Goal: Download file/media

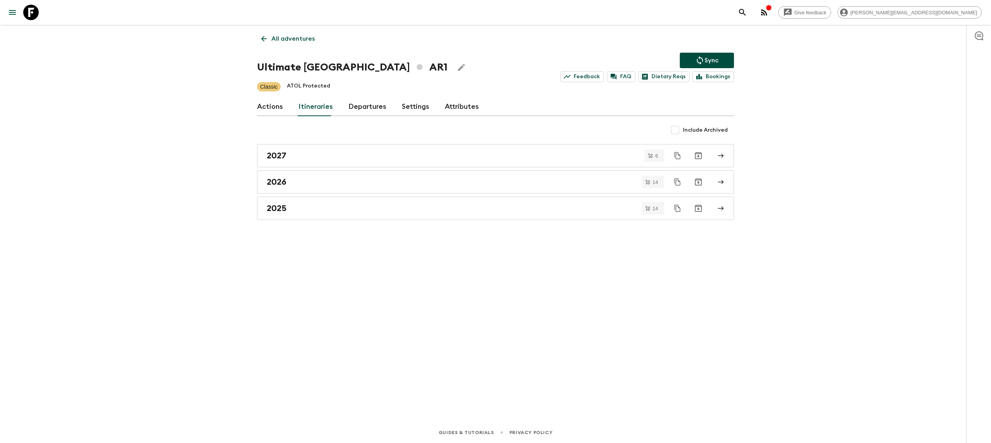
click at [29, 8] on icon at bounding box center [30, 12] width 15 height 15
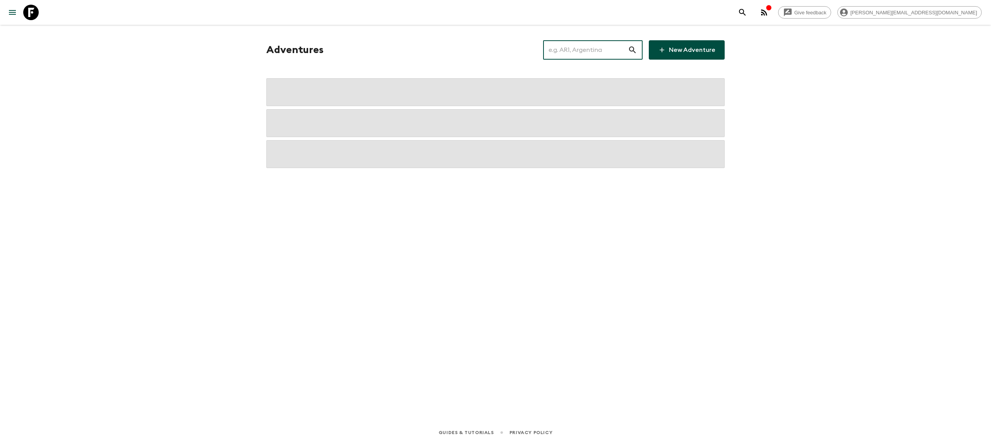
click at [582, 54] on input "text" at bounding box center [585, 50] width 85 height 22
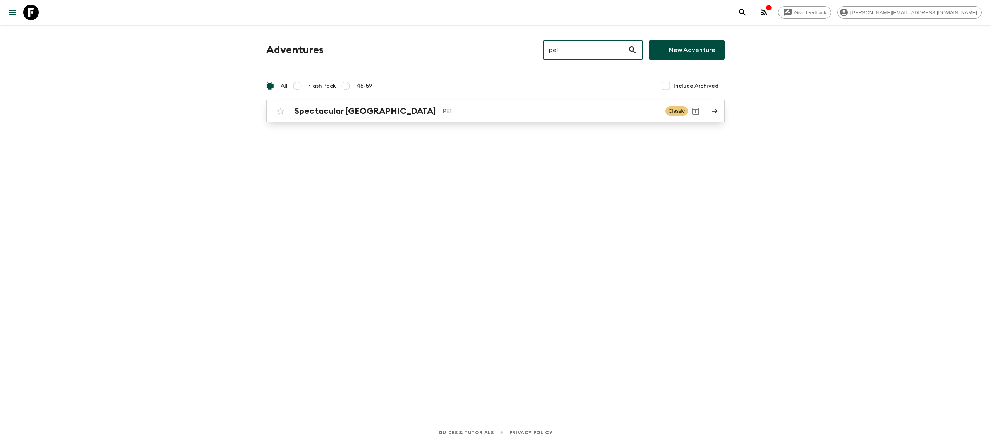
type input "pe1"
click at [347, 114] on h2 "Spectacular [GEOGRAPHIC_DATA]" at bounding box center [366, 111] width 142 height 10
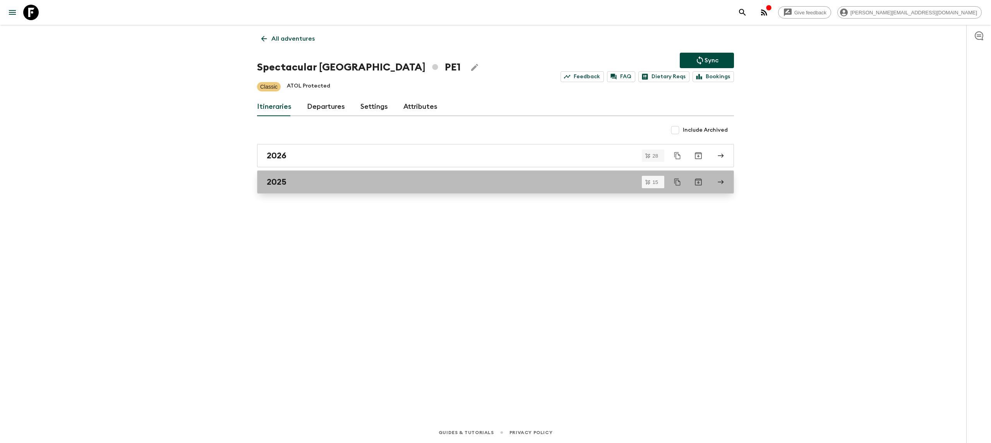
click at [301, 181] on div "2025" at bounding box center [488, 182] width 443 height 10
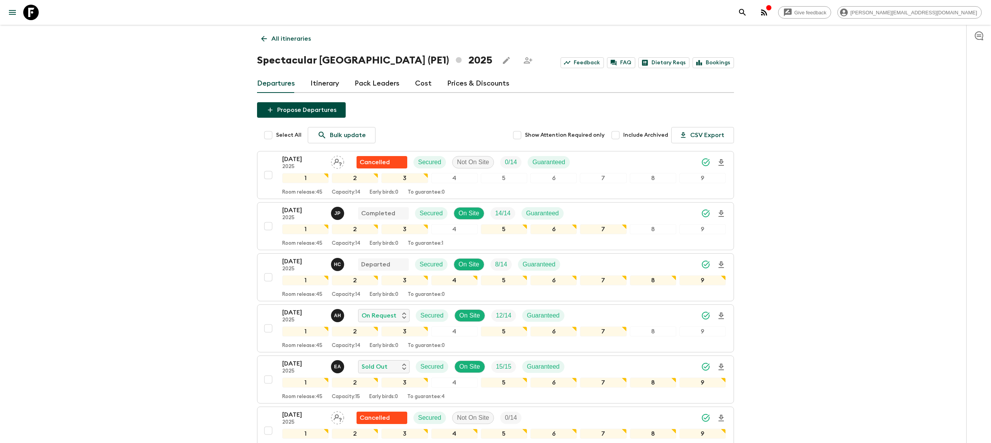
click at [846, 19] on div "Give feedback [PERSON_NAME][EMAIL_ADDRESS][DOMAIN_NAME]" at bounding box center [858, 12] width 247 height 15
click at [763, 15] on circle "button" at bounding box center [762, 15] width 2 height 2
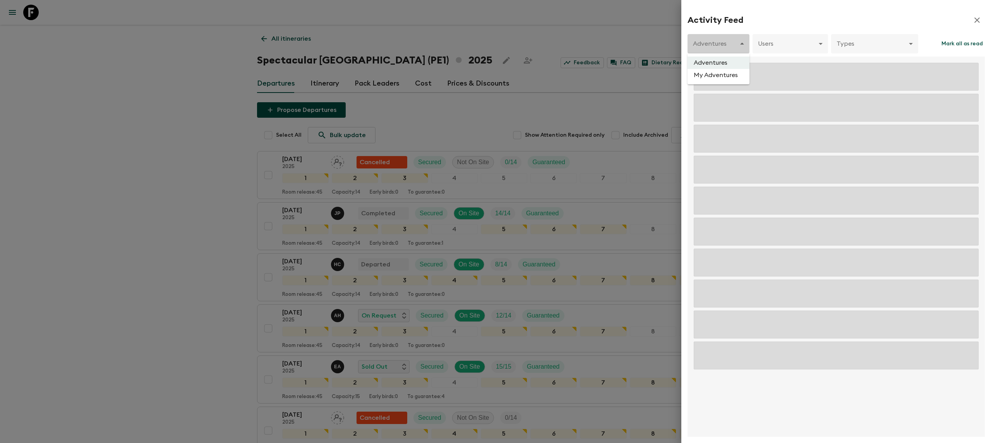
click at [710, 44] on div "Adventures My Adventures" at bounding box center [495, 221] width 991 height 443
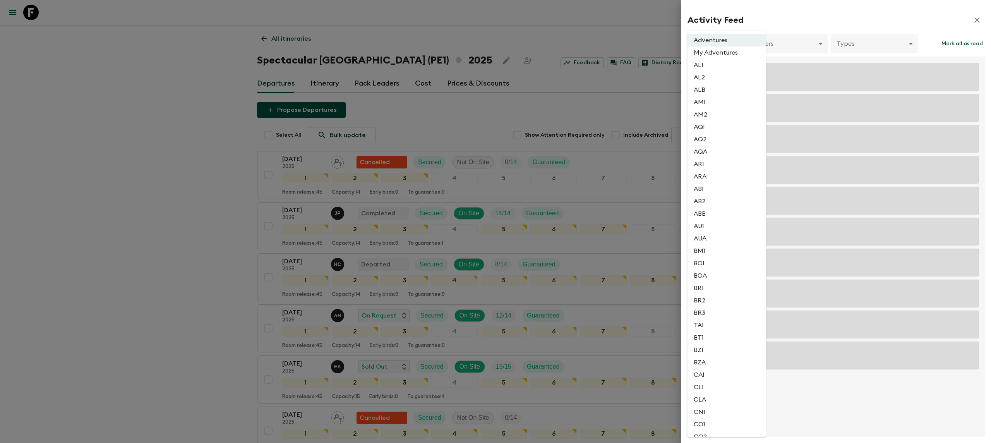
click at [708, 166] on li "AR1" at bounding box center [727, 164] width 78 height 12
type input "4e159bf7-7466-4b51-b399-ea441b5753a2"
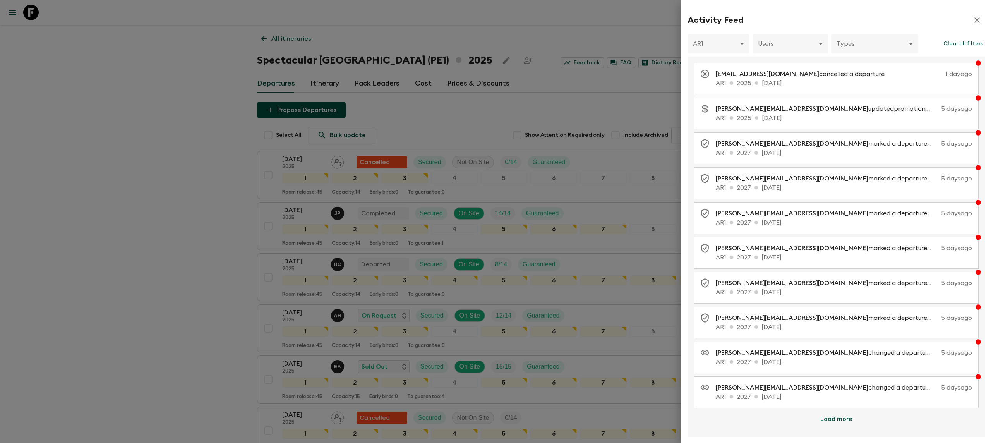
click at [208, 171] on div at bounding box center [495, 221] width 991 height 443
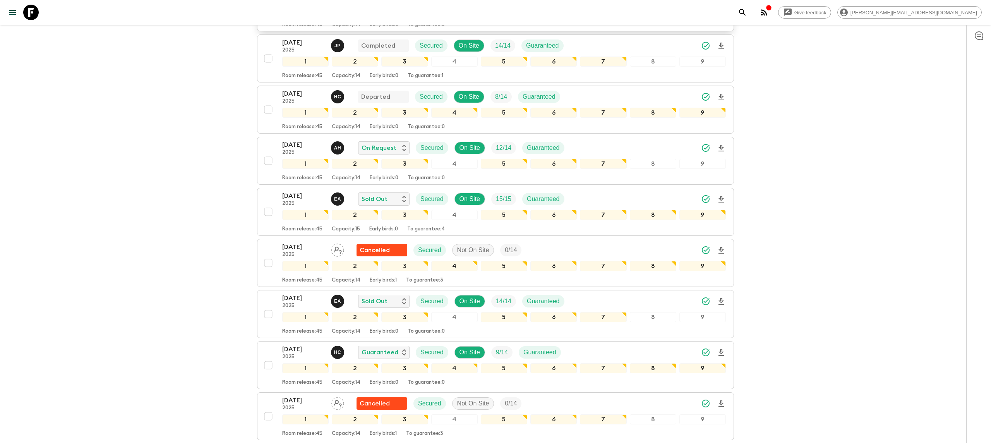
scroll to position [176, 0]
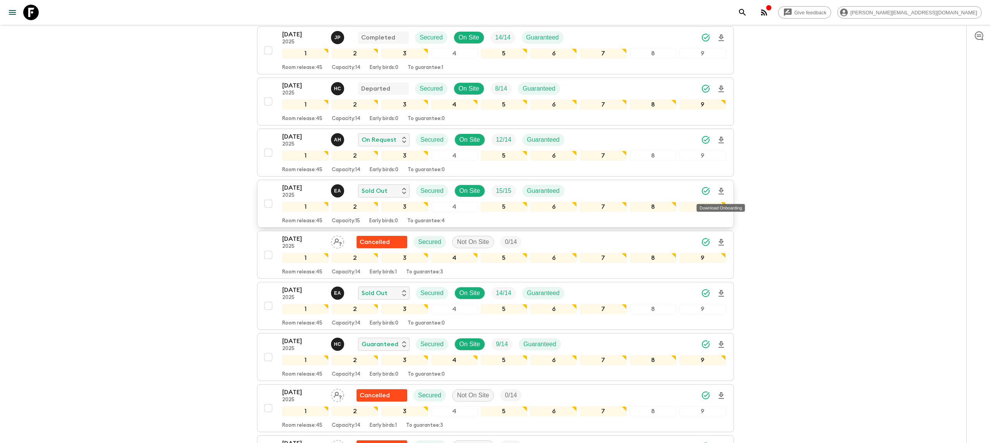
click at [721, 192] on icon "Download Onboarding" at bounding box center [721, 191] width 5 height 7
